Goal: Navigation & Orientation: Go to known website

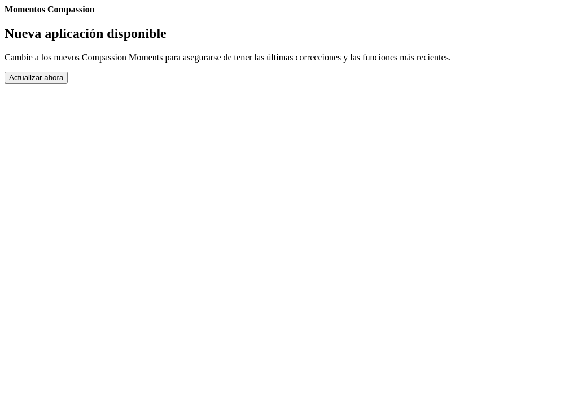
click at [68, 84] on button "Actualizar ahora" at bounding box center [36, 78] width 63 height 12
